Goal: Task Accomplishment & Management: Use online tool/utility

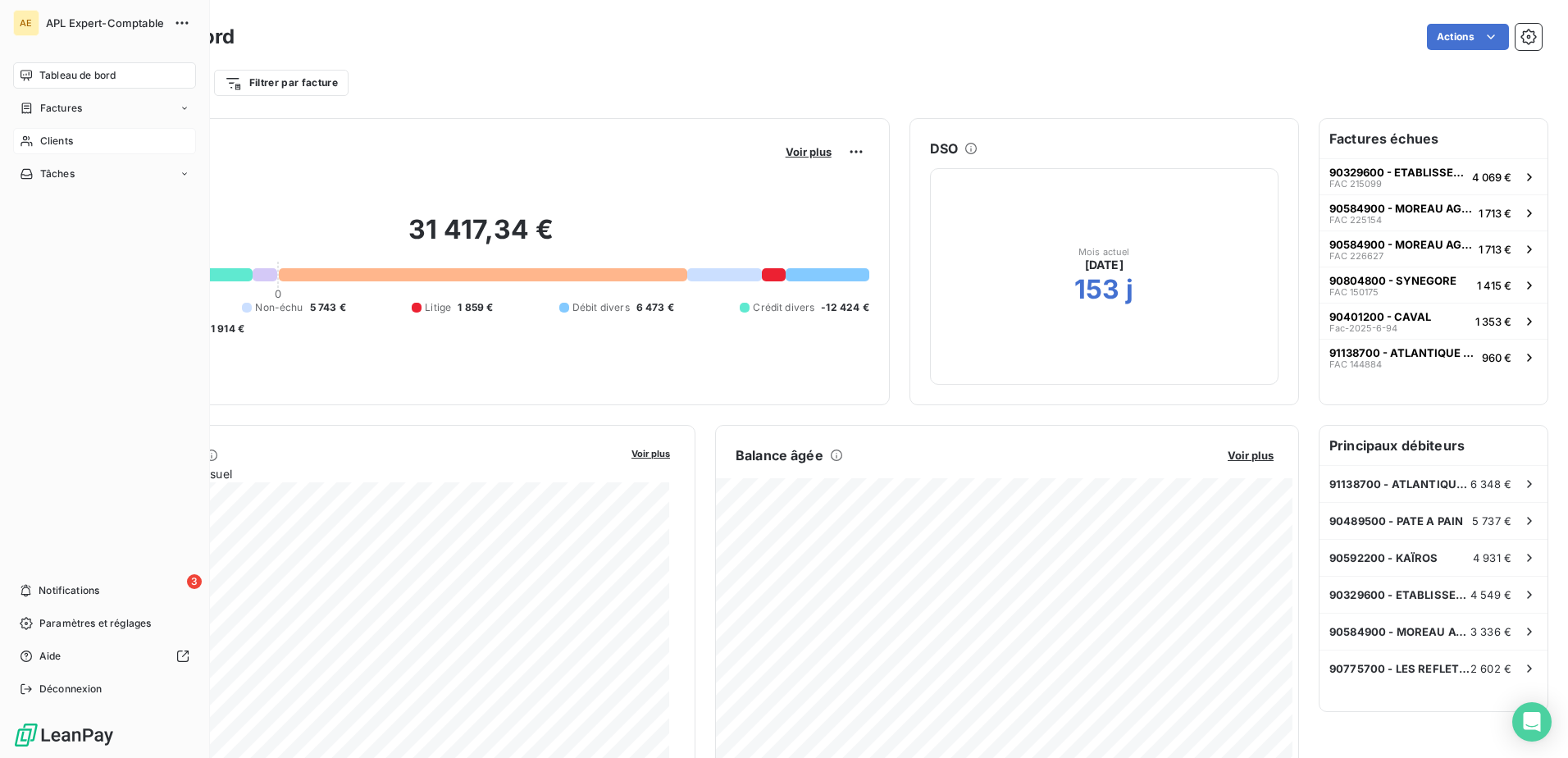
click at [56, 142] on span "Clients" at bounding box center [56, 142] width 33 height 15
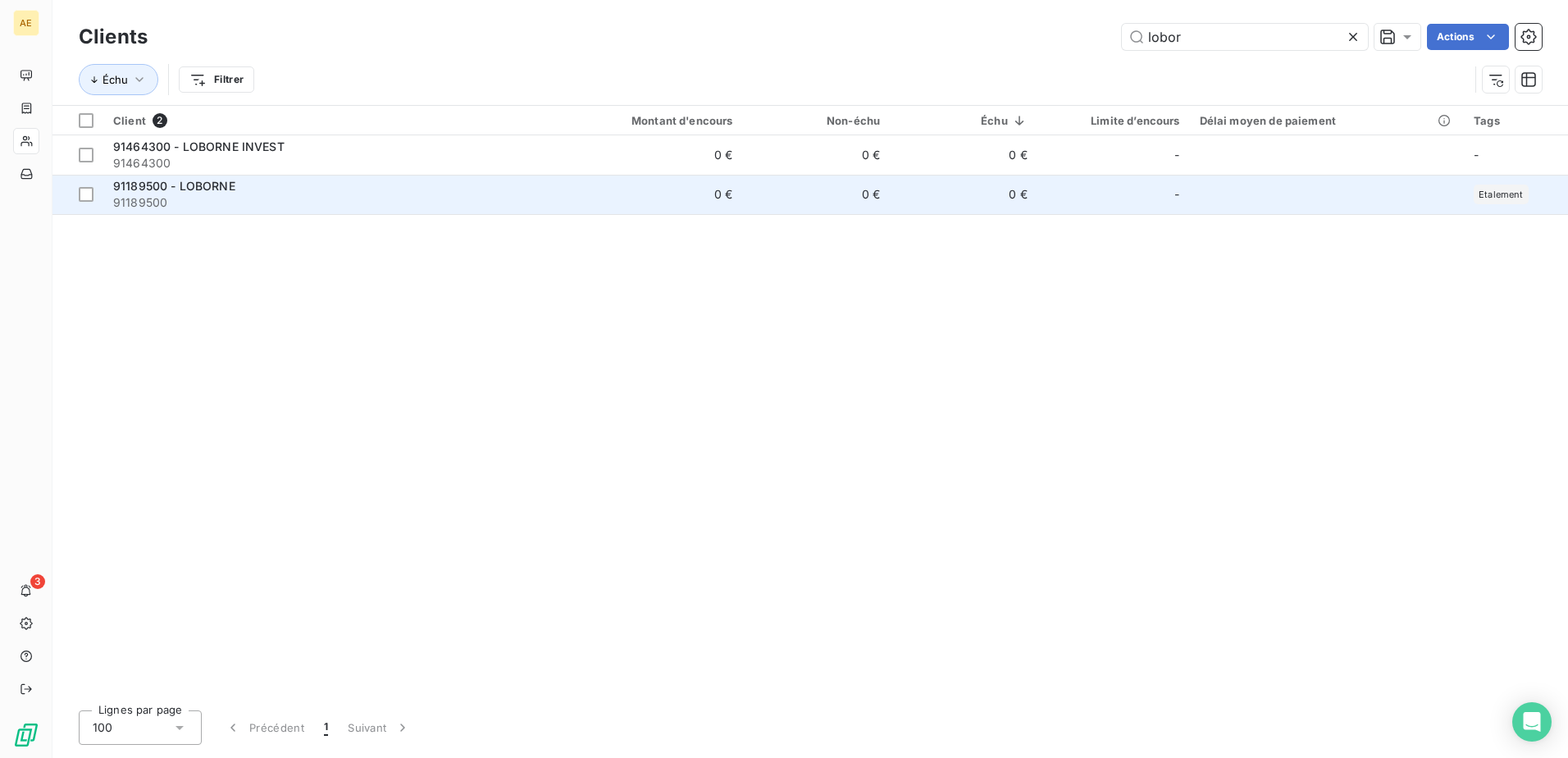
type input "lobor"
click at [225, 185] on span "91189500 - LOBORNE" at bounding box center [174, 185] width 122 height 14
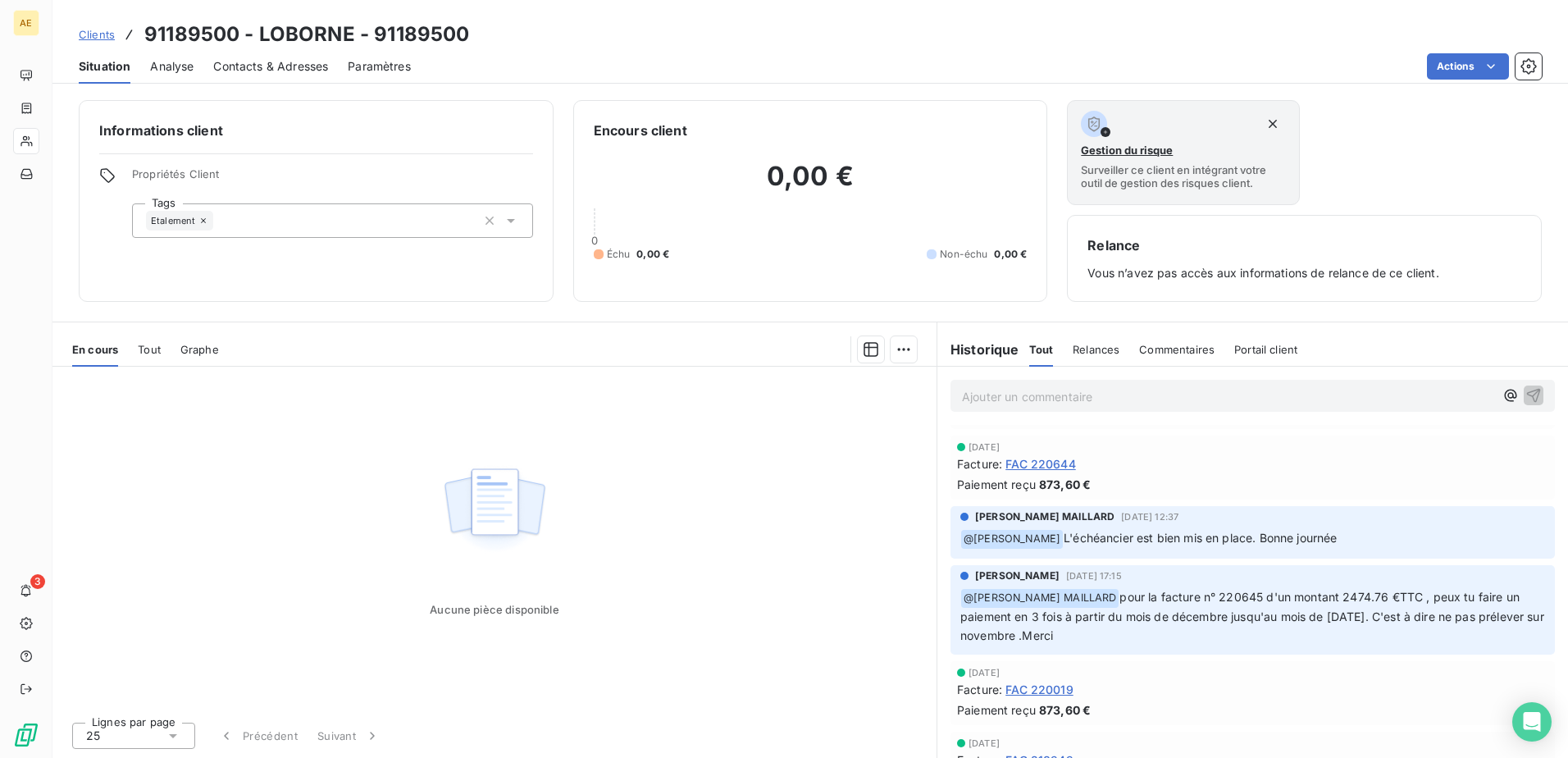
scroll to position [656, 0]
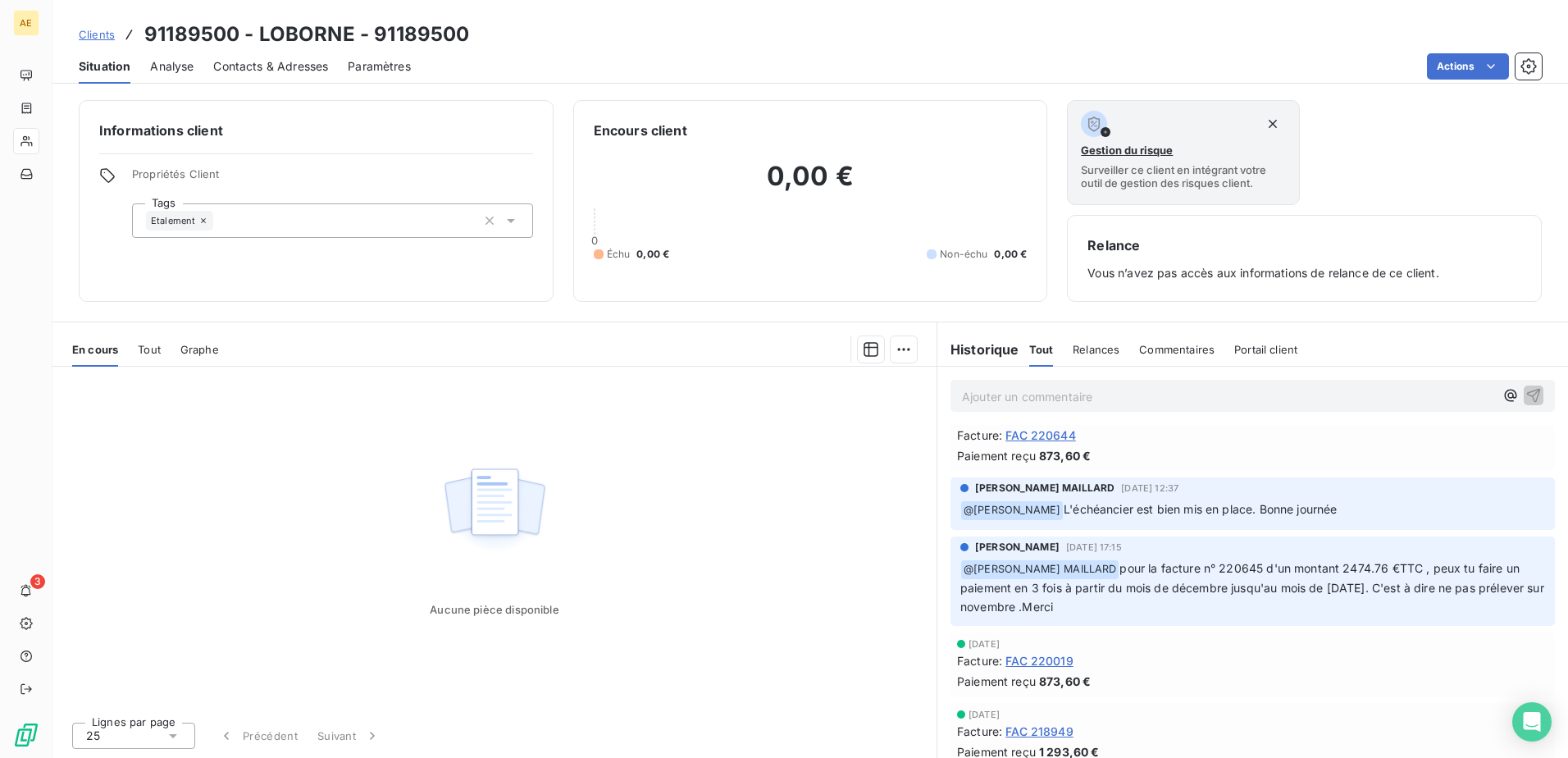
click at [1061, 664] on span "FAC 220019" at bounding box center [1039, 660] width 68 height 17
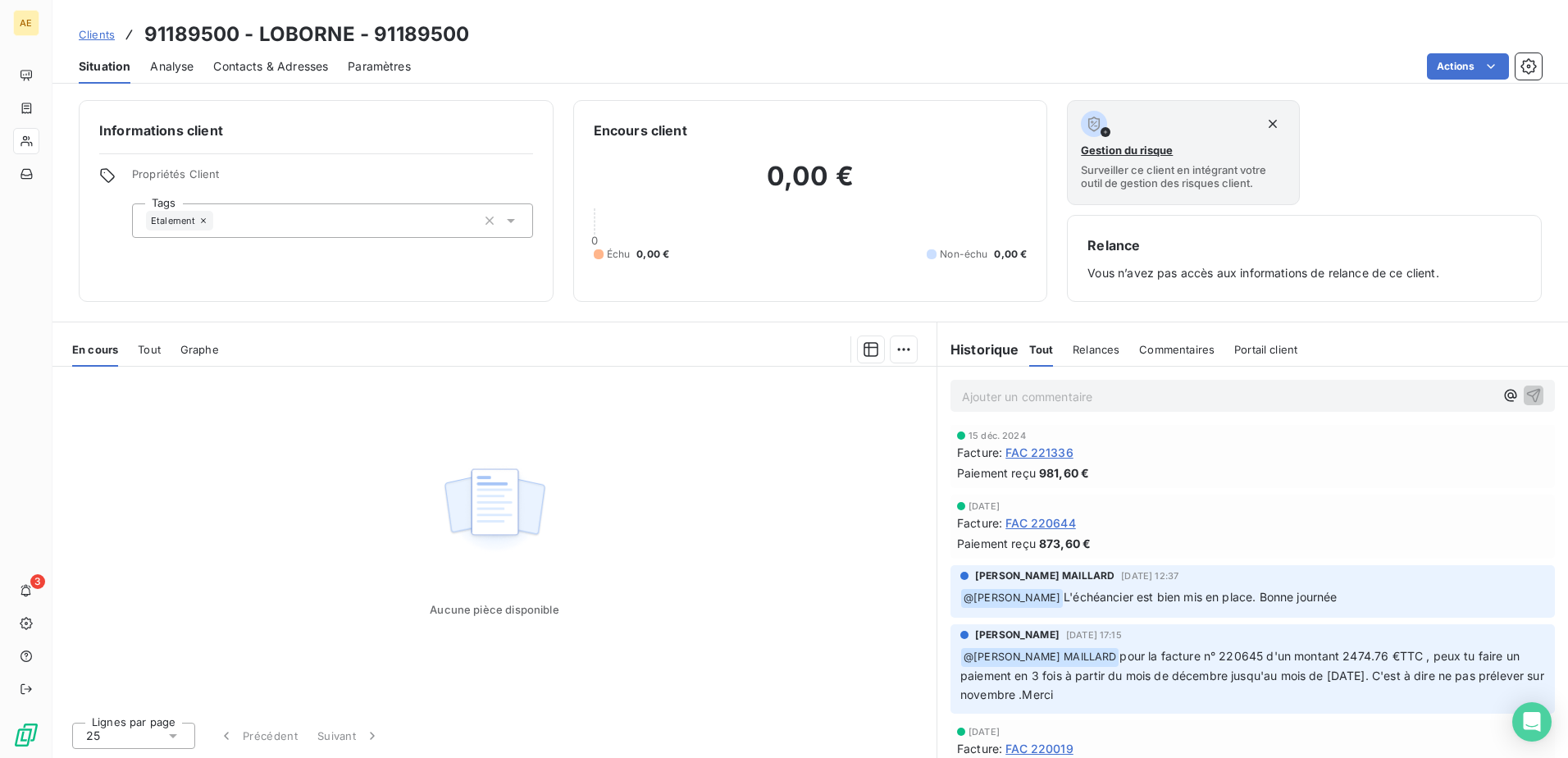
scroll to position [574, 0]
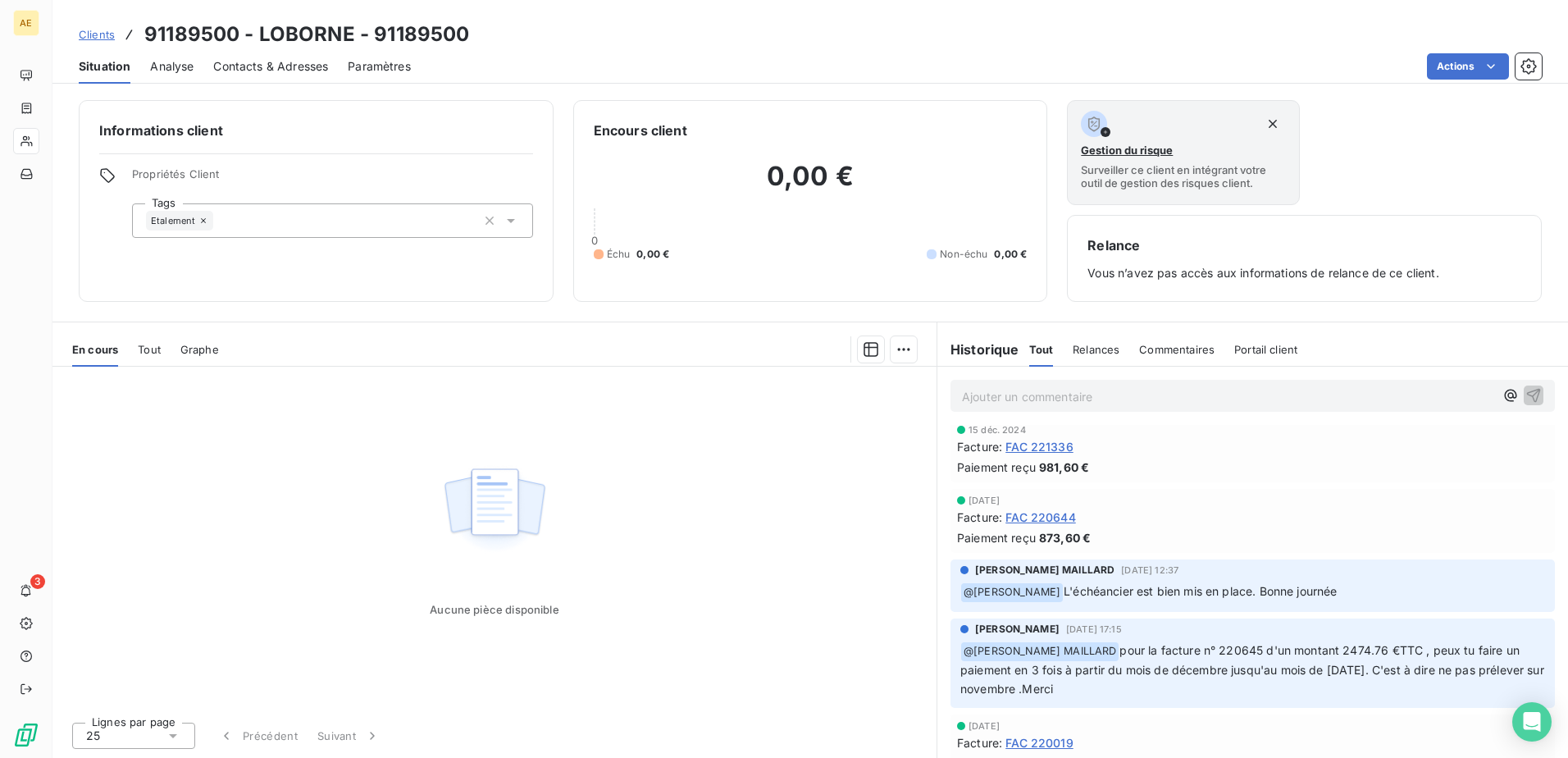
click at [148, 343] on span "Tout" at bounding box center [148, 350] width 23 height 13
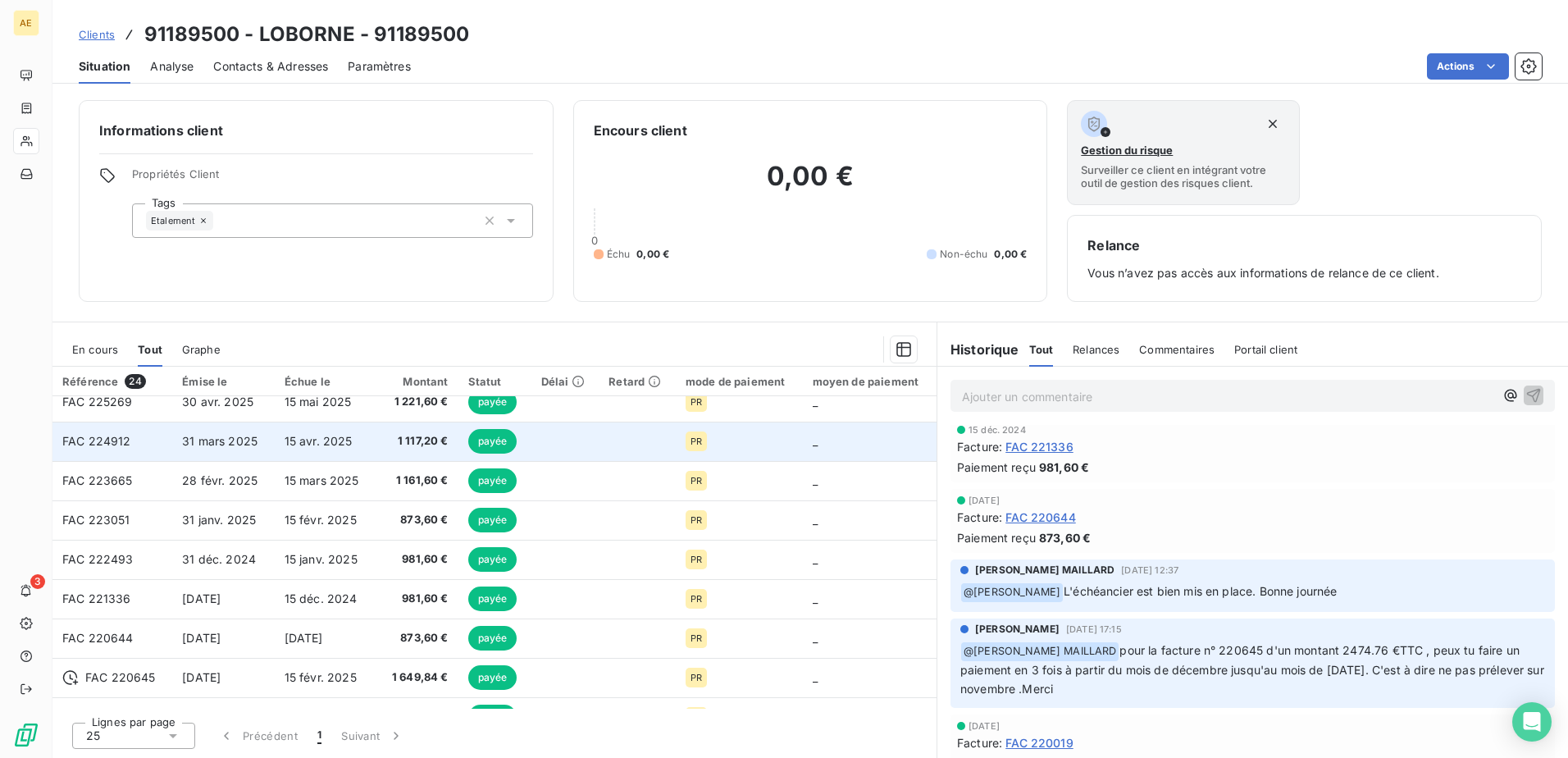
scroll to position [82, 0]
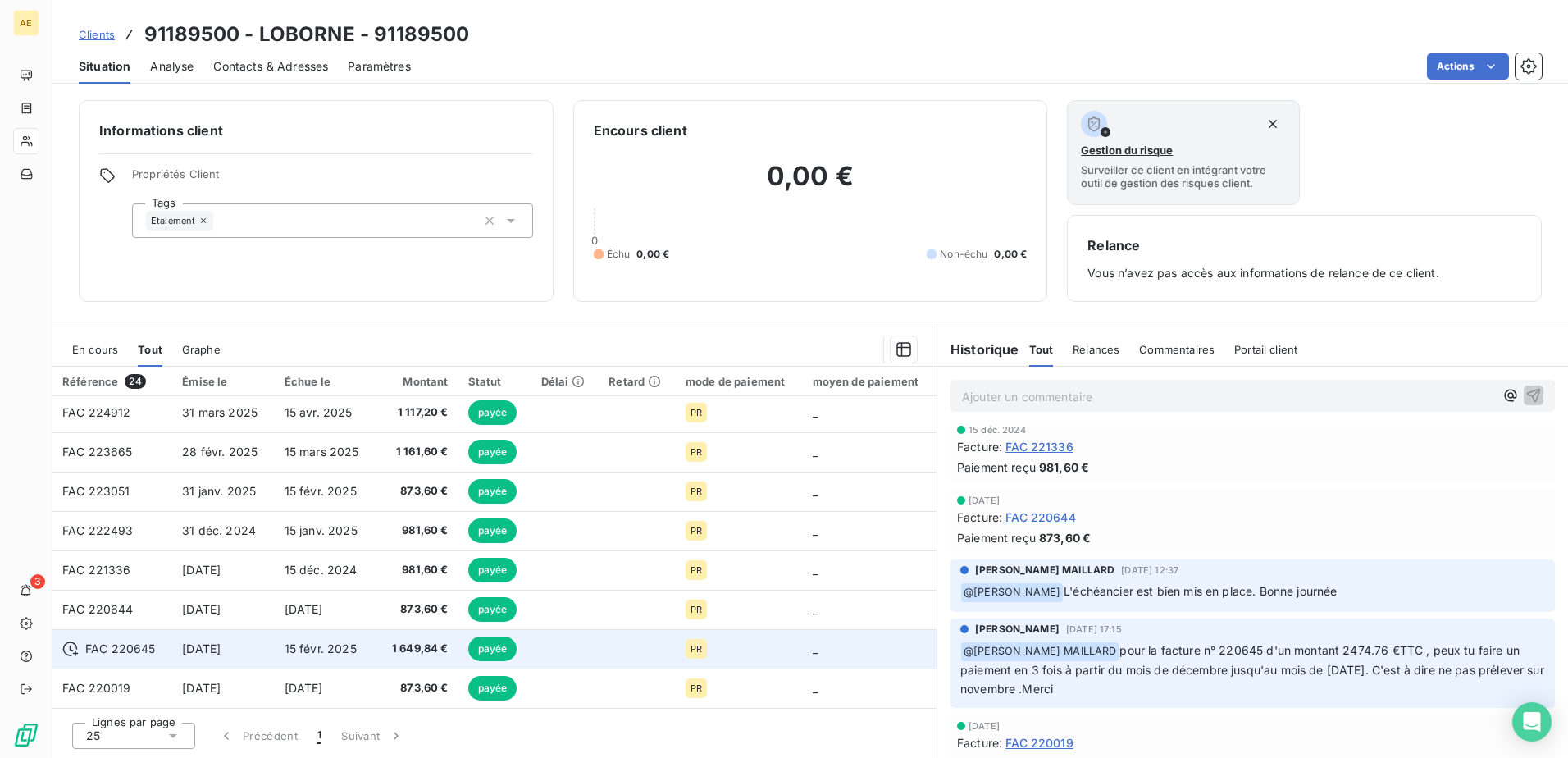
click at [221, 649] on span "[DATE]" at bounding box center [201, 648] width 39 height 14
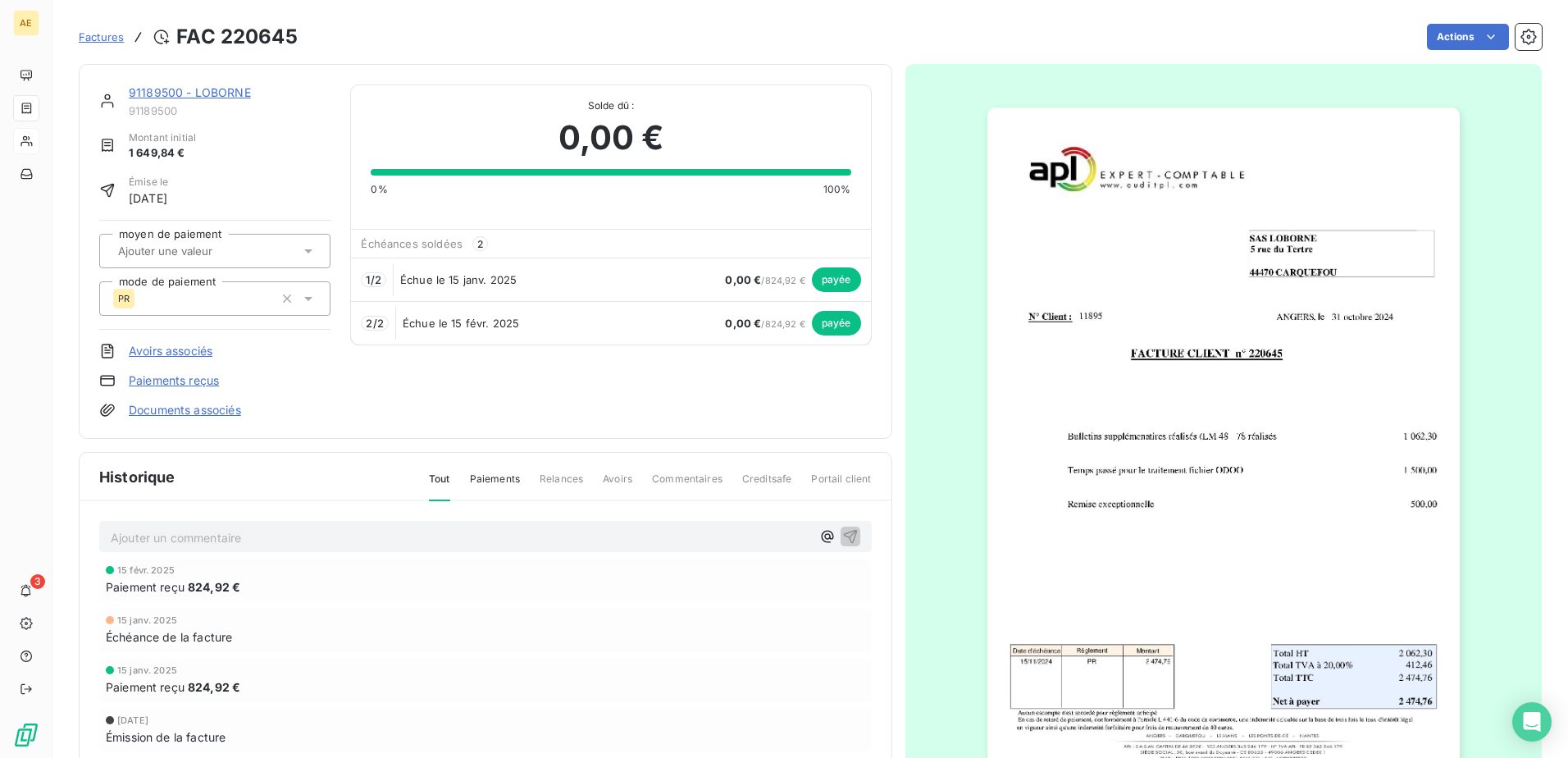
click at [1185, 320] on img "button" at bounding box center [1223, 441] width 472 height 668
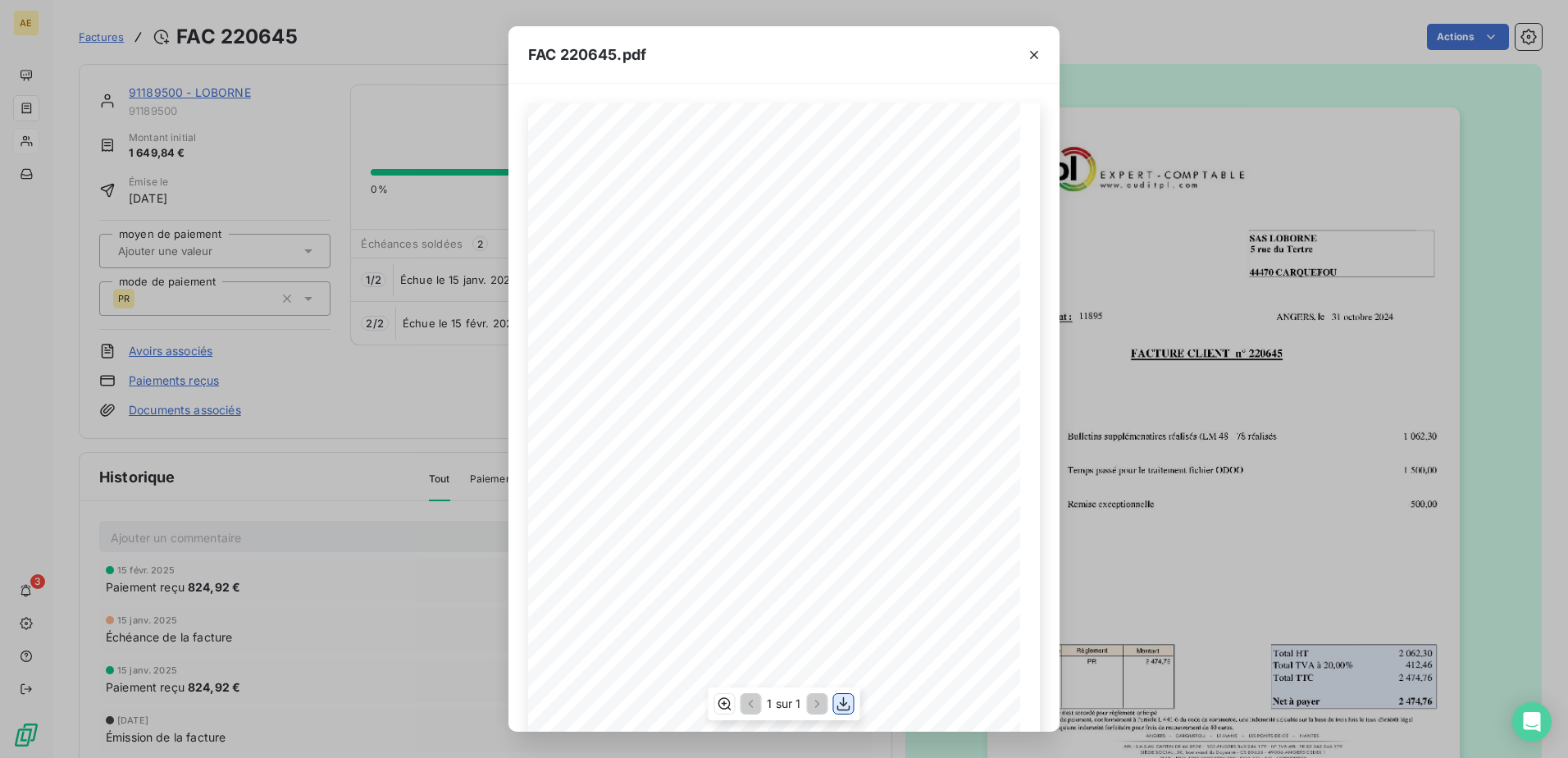
click at [840, 708] on icon "button" at bounding box center [843, 703] width 16 height 16
click at [1034, 51] on icon "button" at bounding box center [1034, 54] width 16 height 16
